Goal: Task Accomplishment & Management: Use online tool/utility

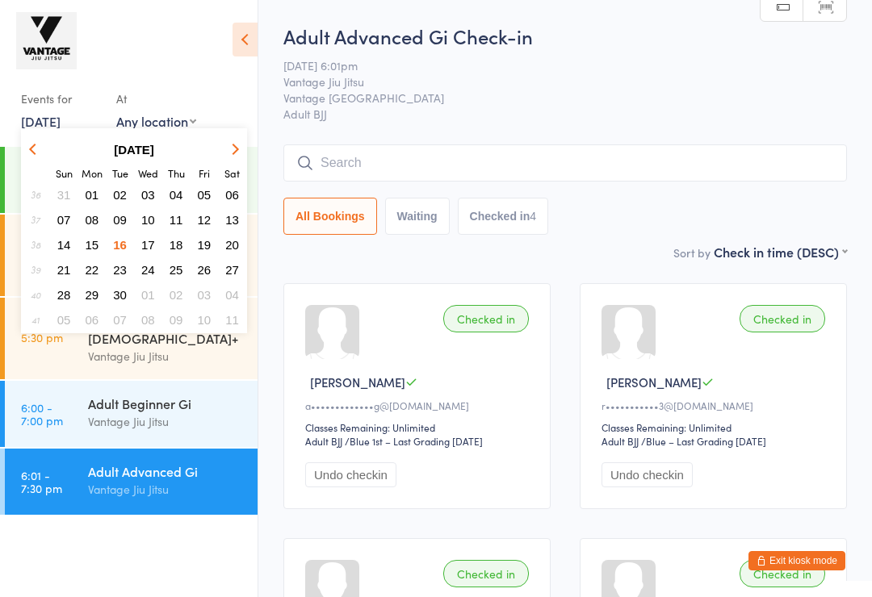
click at [149, 242] on span "17" at bounding box center [148, 245] width 14 height 14
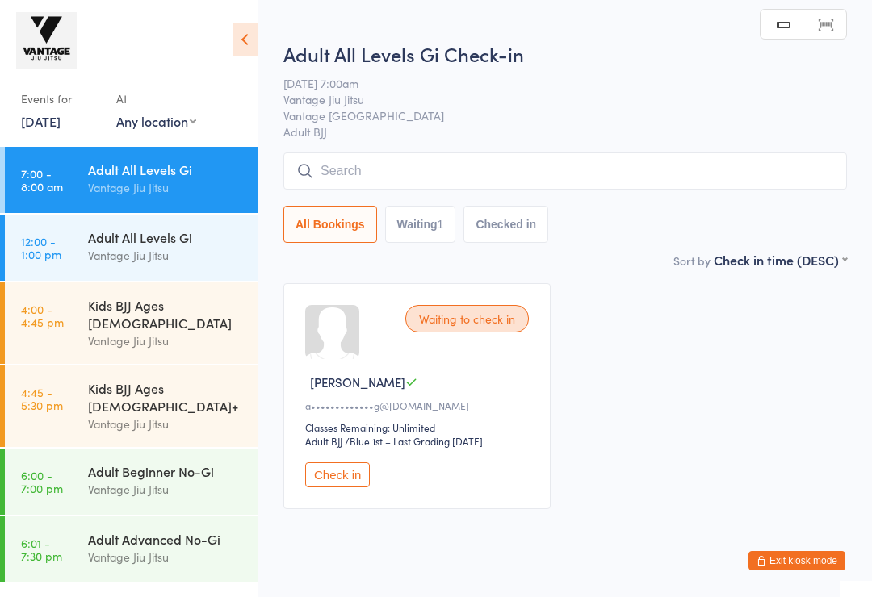
click at [585, 171] on input "search" at bounding box center [565, 171] width 564 height 37
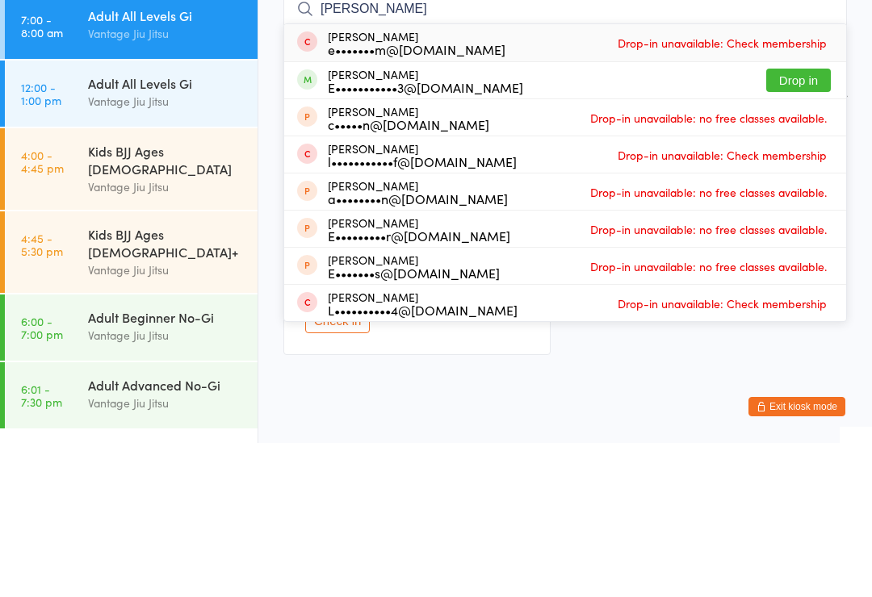
type input "[PERSON_NAME]"
click at [803, 223] on button "Drop in" at bounding box center [798, 234] width 65 height 23
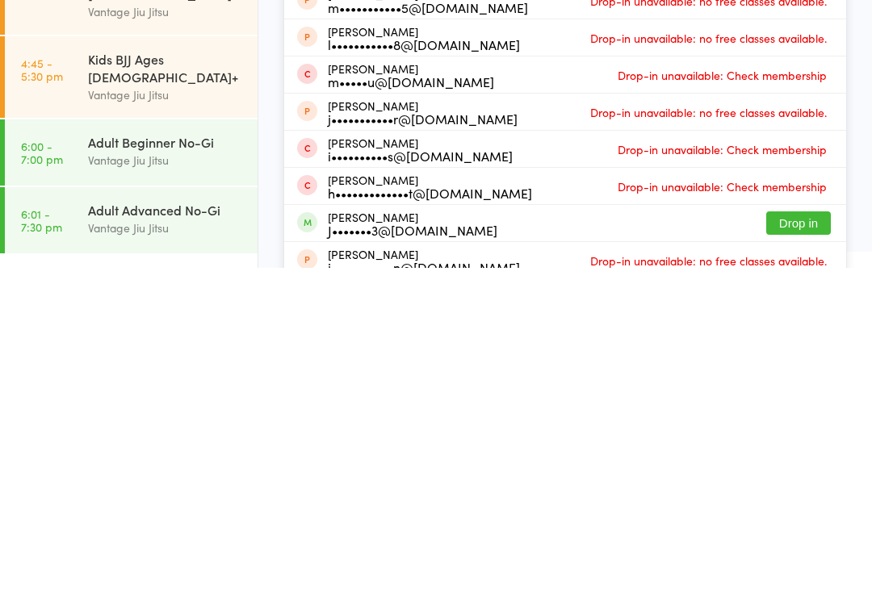
scroll to position [140, 0]
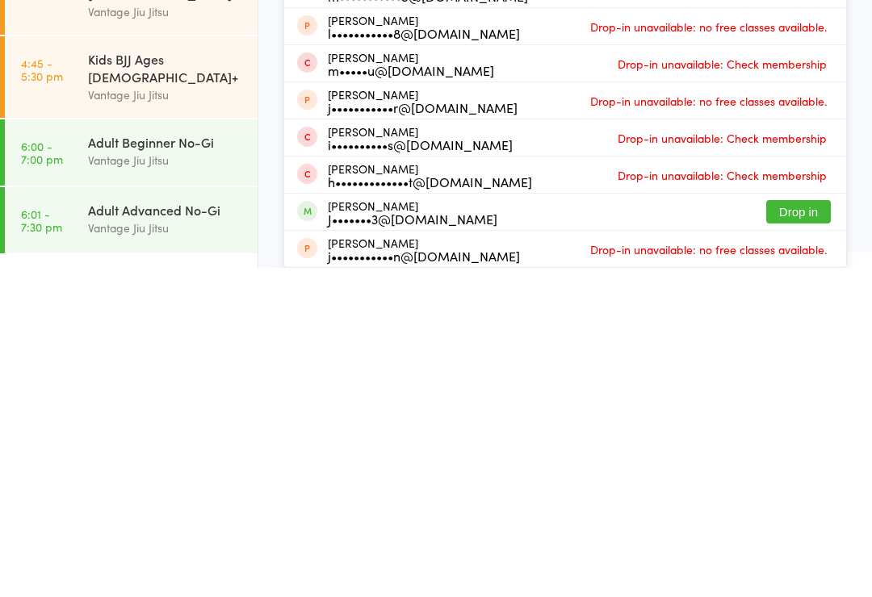
type input "jonny"
click at [806, 530] on button "Drop in" at bounding box center [798, 541] width 65 height 23
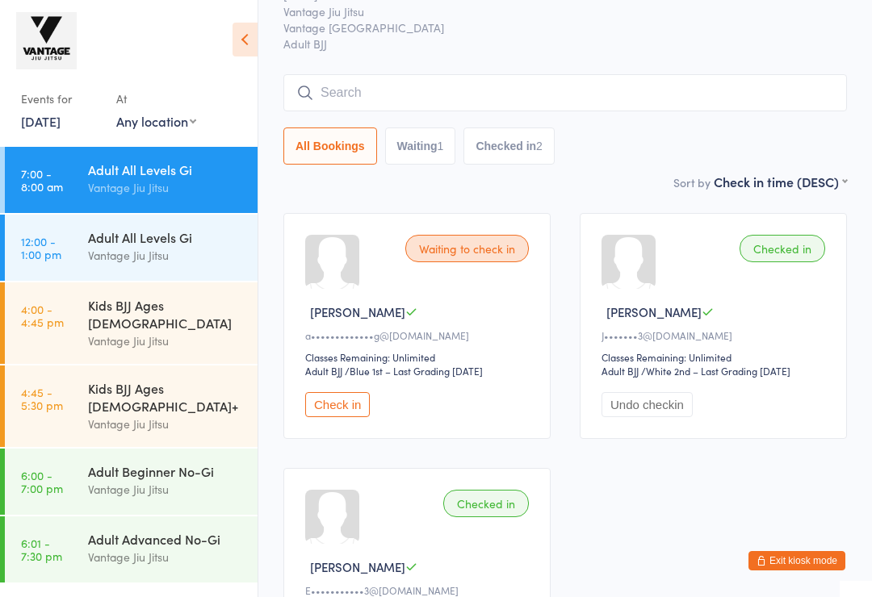
scroll to position [0, 0]
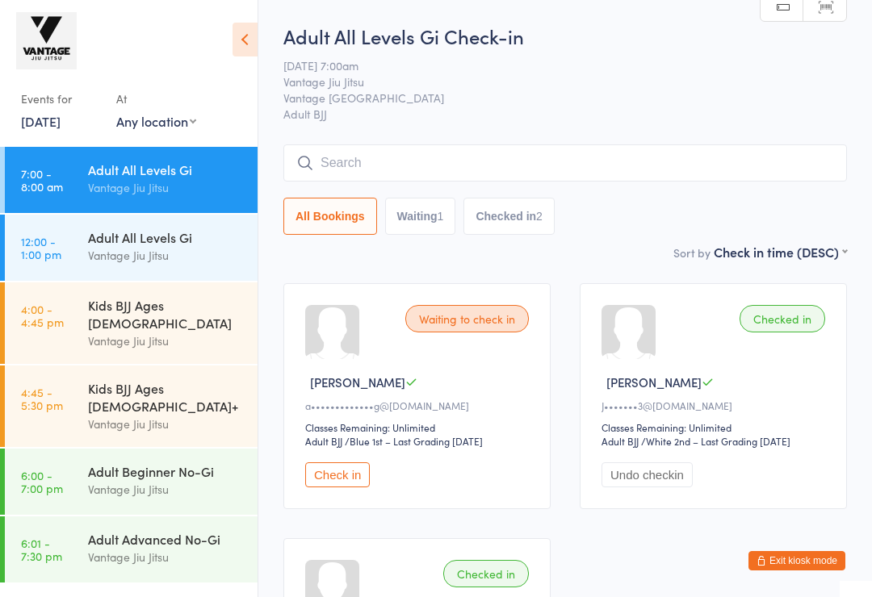
click at [591, 158] on input "search" at bounding box center [565, 163] width 564 height 37
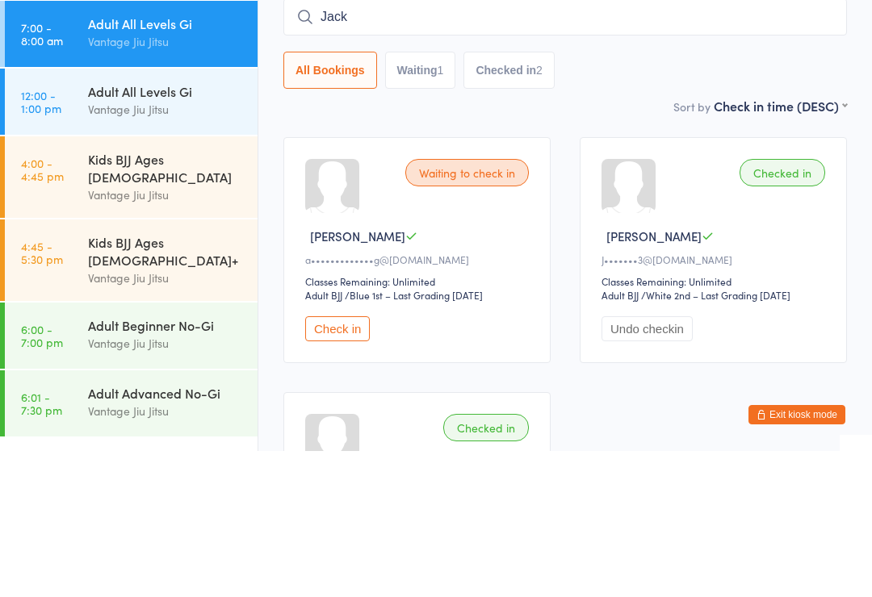
type input "Jack"
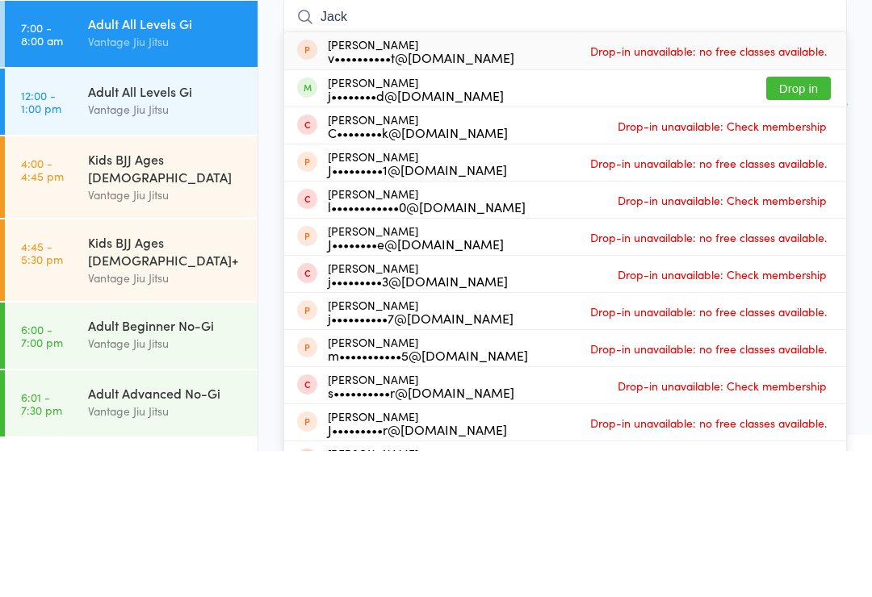
click at [811, 223] on button "Drop in" at bounding box center [798, 234] width 65 height 23
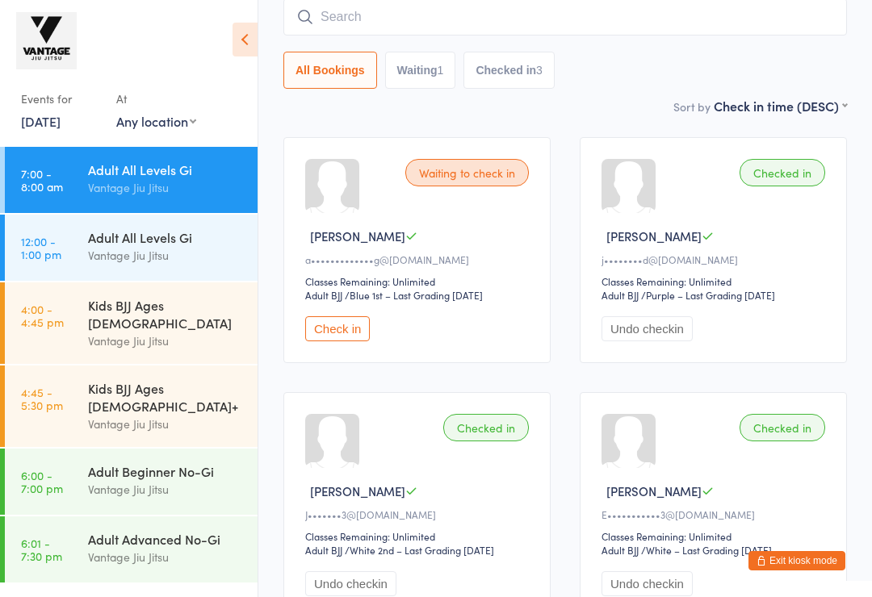
click at [315, 304] on select "Adult BJJ" at bounding box center [337, 295] width 64 height 15
click at [340, 338] on button "Check in" at bounding box center [337, 328] width 65 height 25
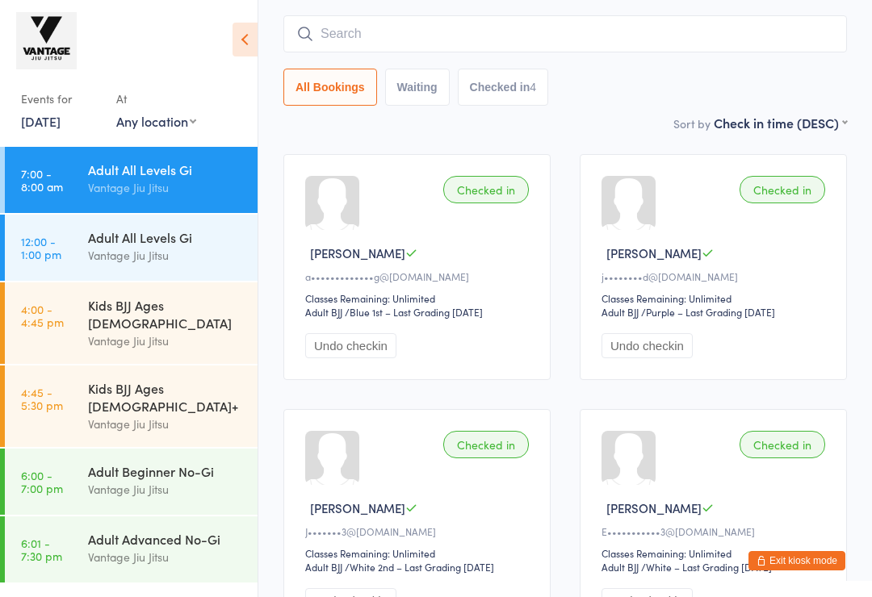
scroll to position [0, 0]
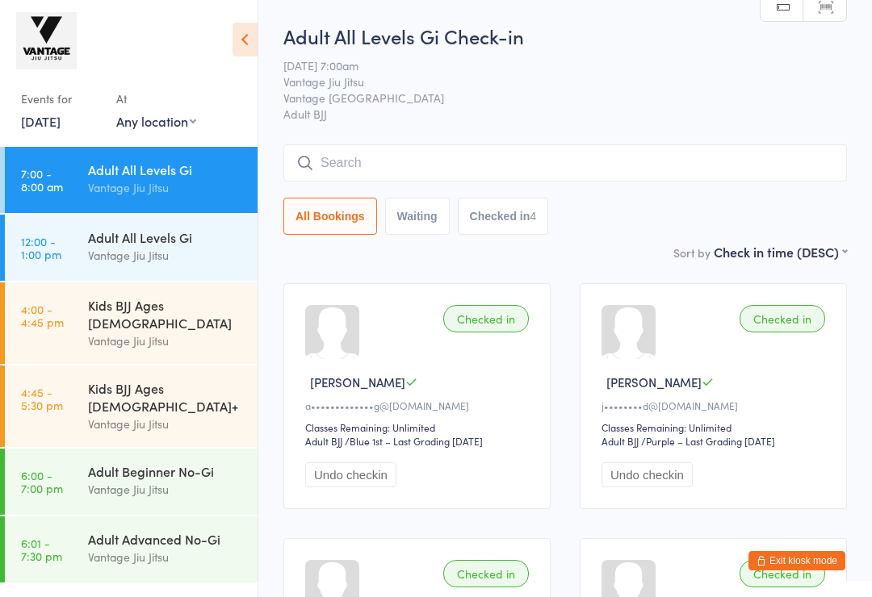
click at [381, 164] on input "search" at bounding box center [565, 163] width 564 height 37
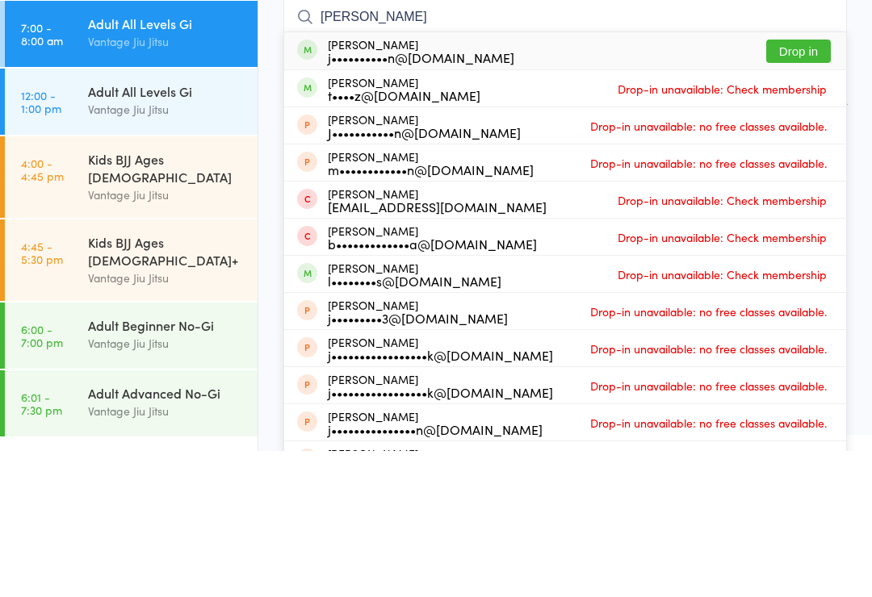
type input "[PERSON_NAME]"
click at [787, 186] on button "Drop in" at bounding box center [798, 197] width 65 height 23
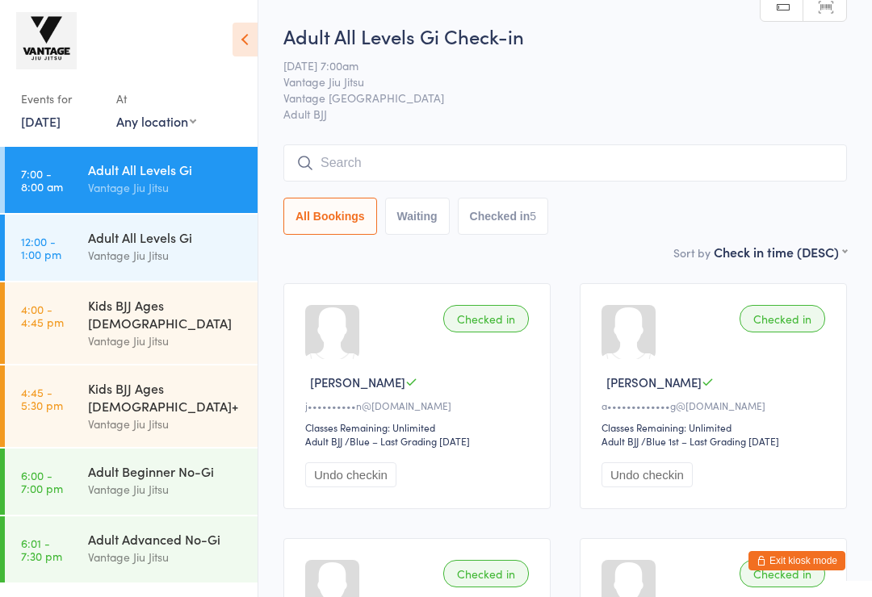
click at [404, 152] on input "search" at bounding box center [565, 163] width 564 height 37
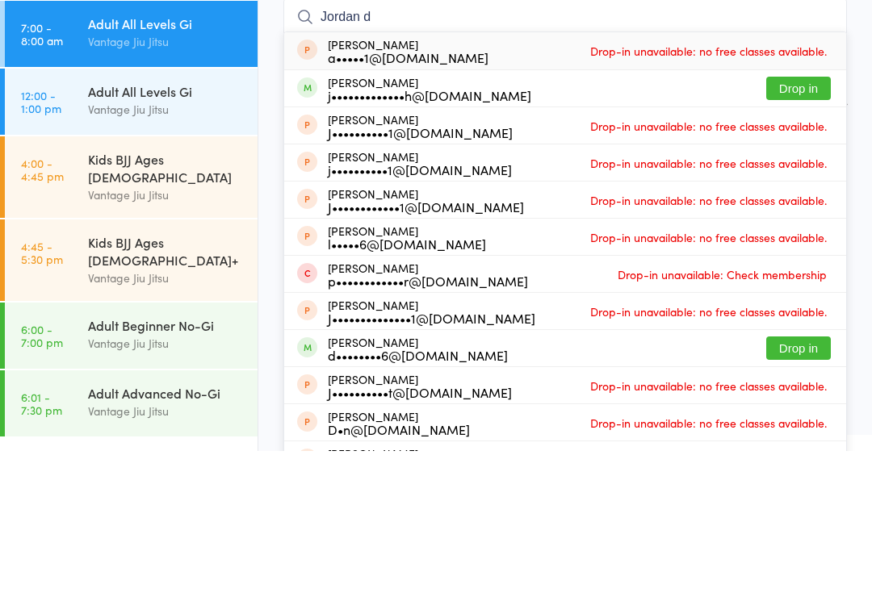
type input "Jordan d"
click at [791, 223] on button "Drop in" at bounding box center [798, 234] width 65 height 23
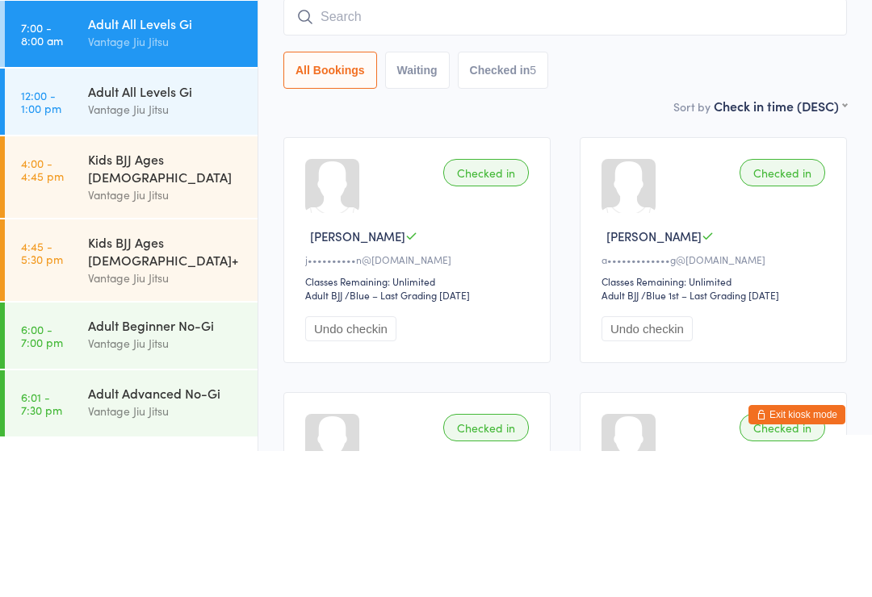
scroll to position [146, 0]
